Goal: Check status: Check status

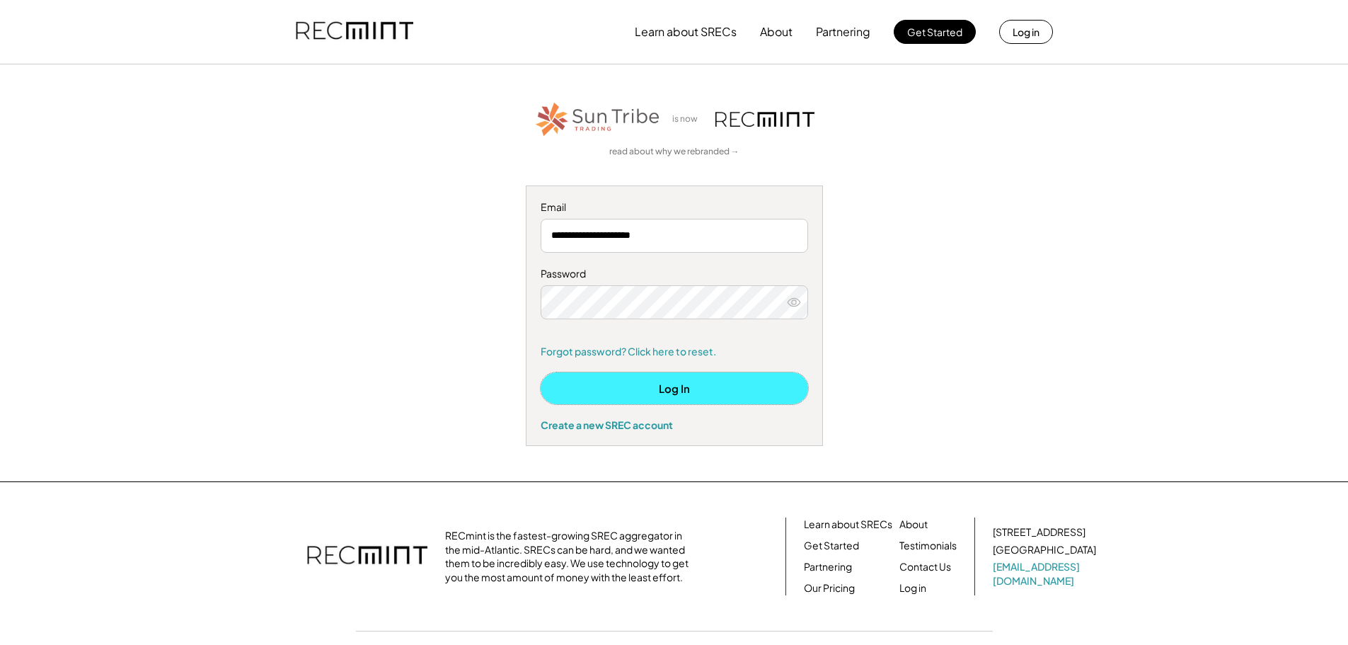
click at [679, 390] on button "Log In" at bounding box center [674, 388] width 267 height 32
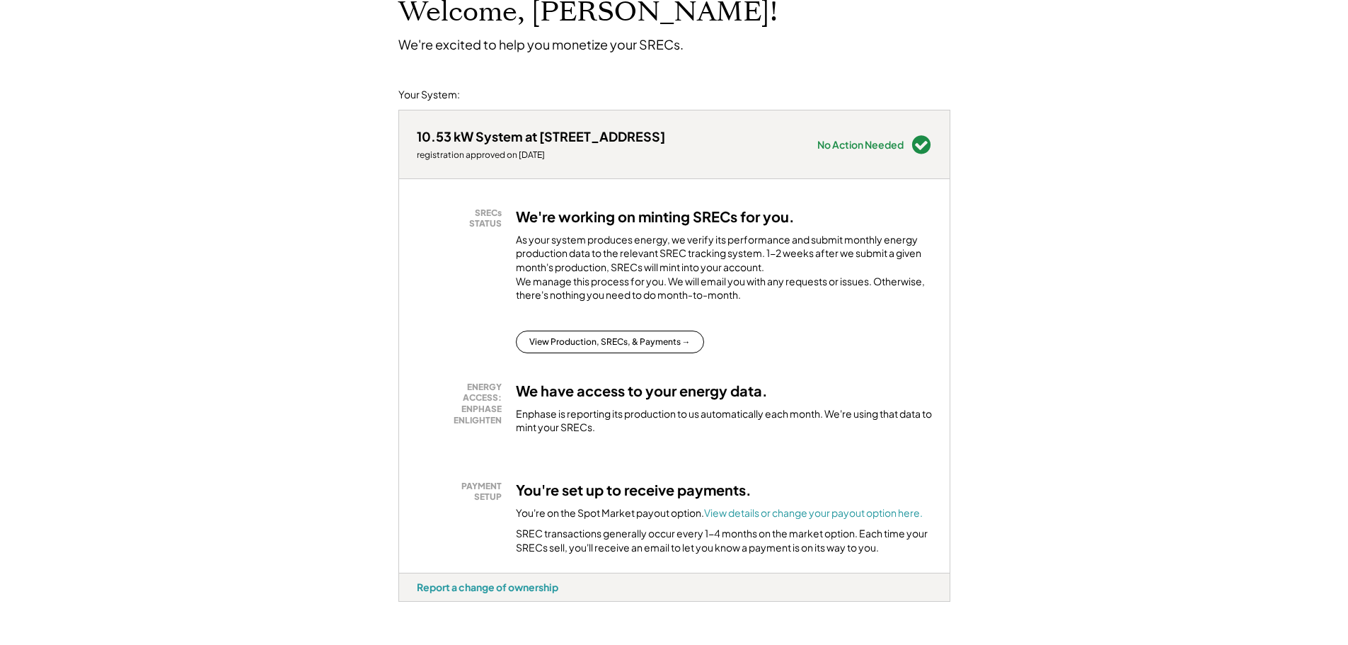
scroll to position [142, 0]
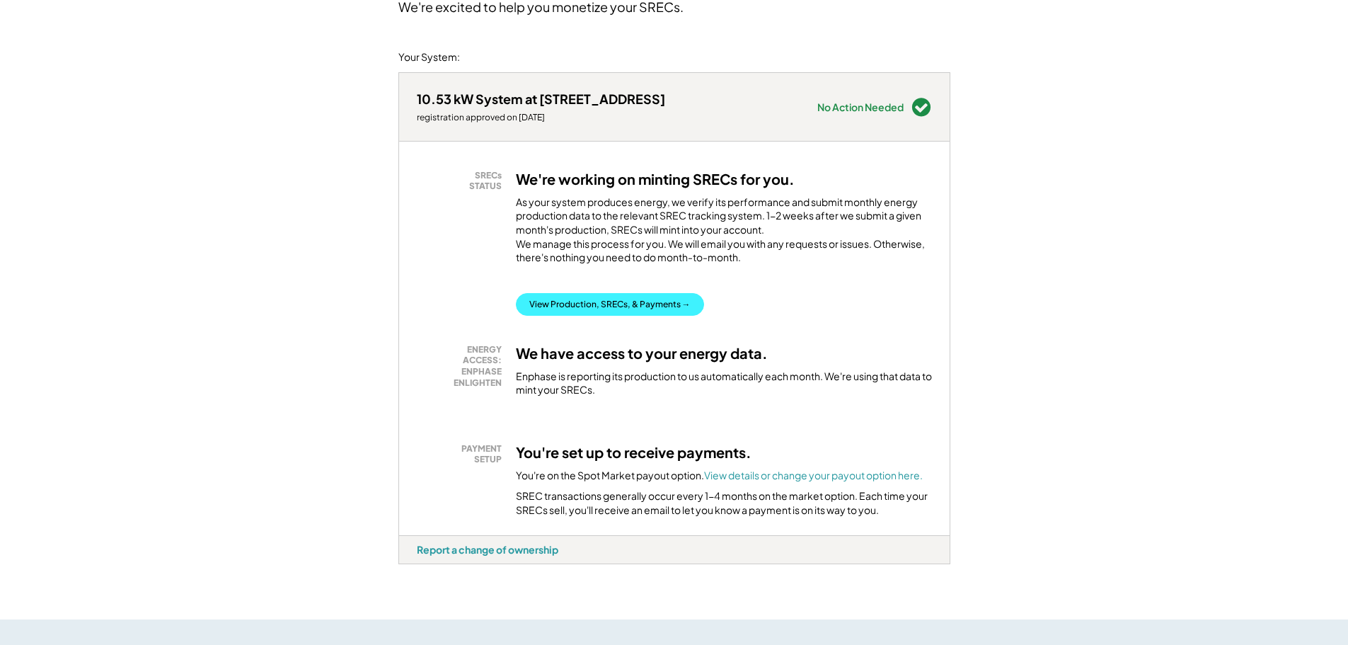
click at [605, 314] on button "View Production, SRECs, & Payments →" at bounding box center [610, 304] width 188 height 23
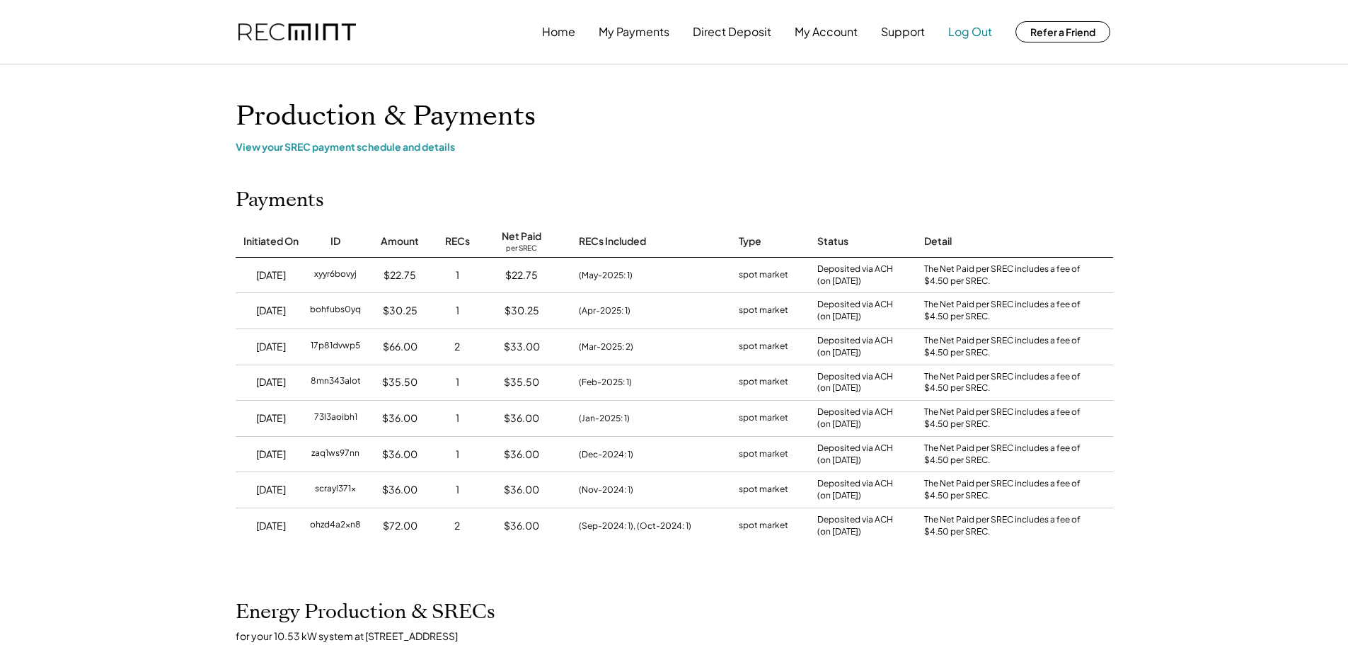
click at [967, 34] on button "Log Out" at bounding box center [970, 32] width 44 height 28
